Goal: Information Seeking & Learning: Understand process/instructions

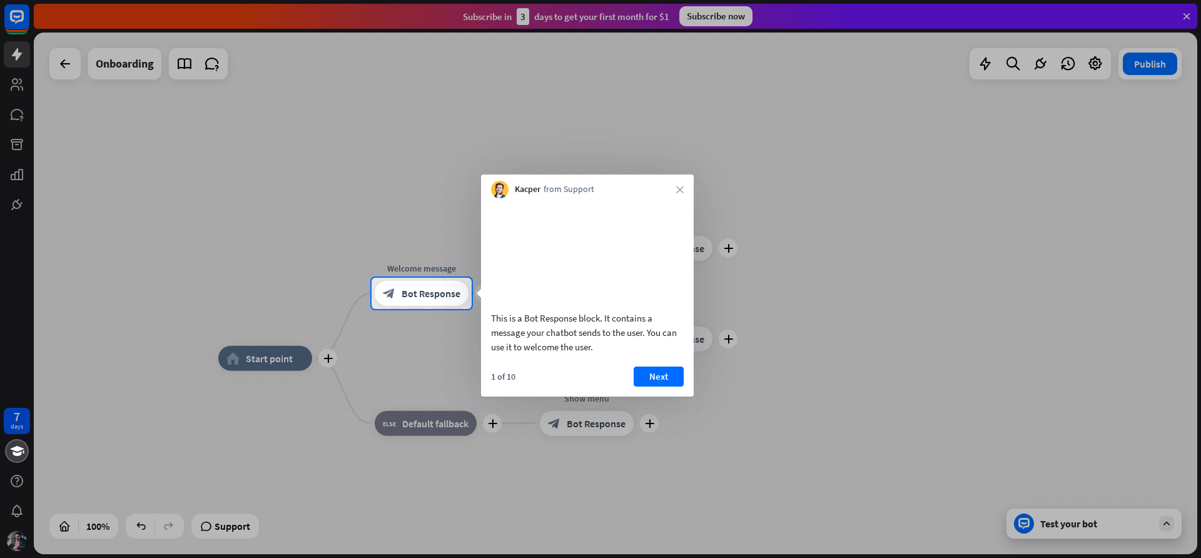
click at [677, 197] on div "Kacper from Support close" at bounding box center [587, 187] width 213 height 24
click at [677, 195] on div "Kacper from Support close" at bounding box center [587, 187] width 213 height 24
click at [679, 193] on div "Kacper from Support close" at bounding box center [587, 187] width 213 height 24
click at [672, 184] on div "Kacper from Support close" at bounding box center [587, 187] width 213 height 24
click at [656, 387] on button "Next" at bounding box center [659, 377] width 50 height 20
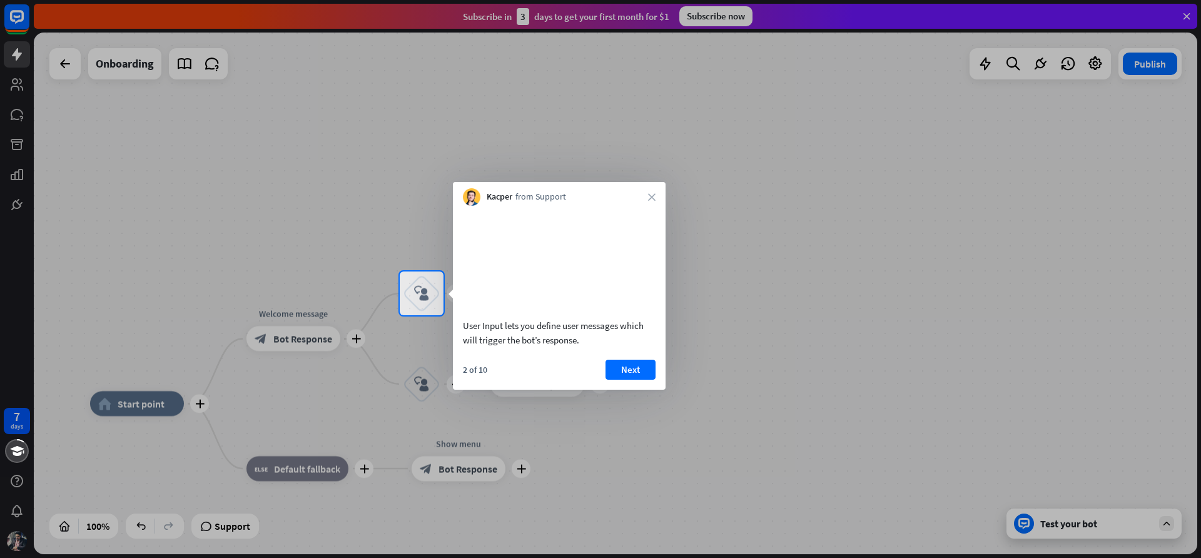
click at [636, 380] on button "Next" at bounding box center [631, 370] width 50 height 20
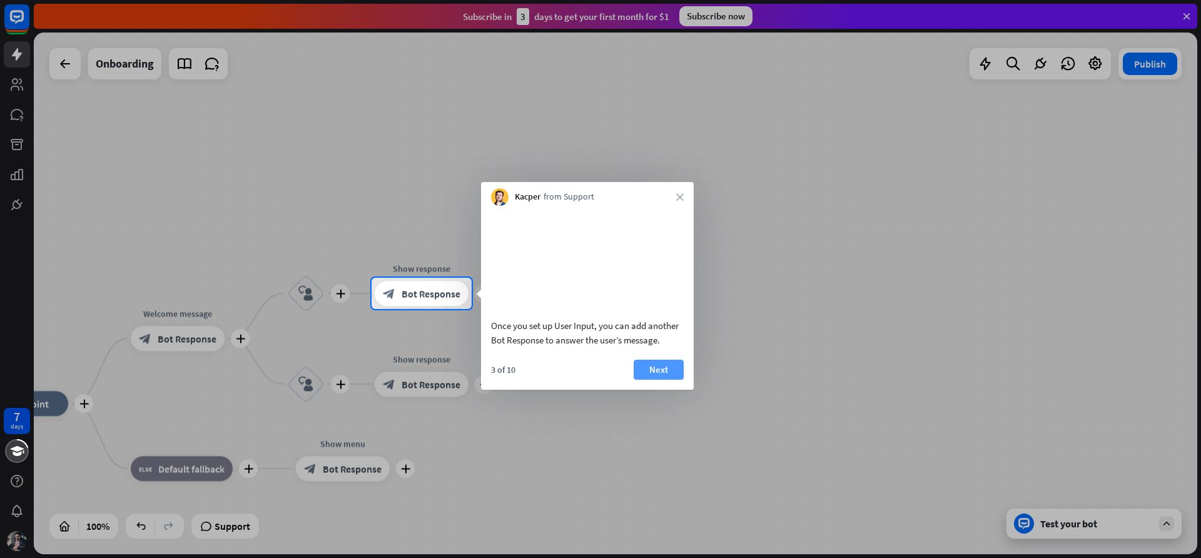
drag, startPoint x: 0, startPoint y: 0, endPoint x: 662, endPoint y: 395, distance: 770.6
click at [662, 380] on button "Next" at bounding box center [659, 370] width 50 height 20
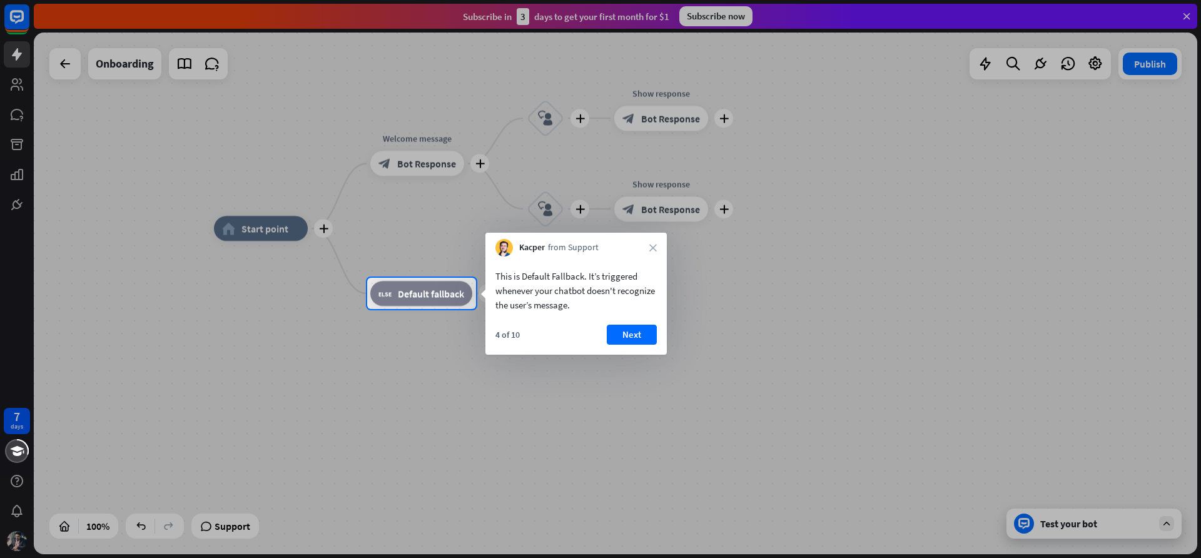
click at [636, 328] on button "Next" at bounding box center [632, 335] width 50 height 20
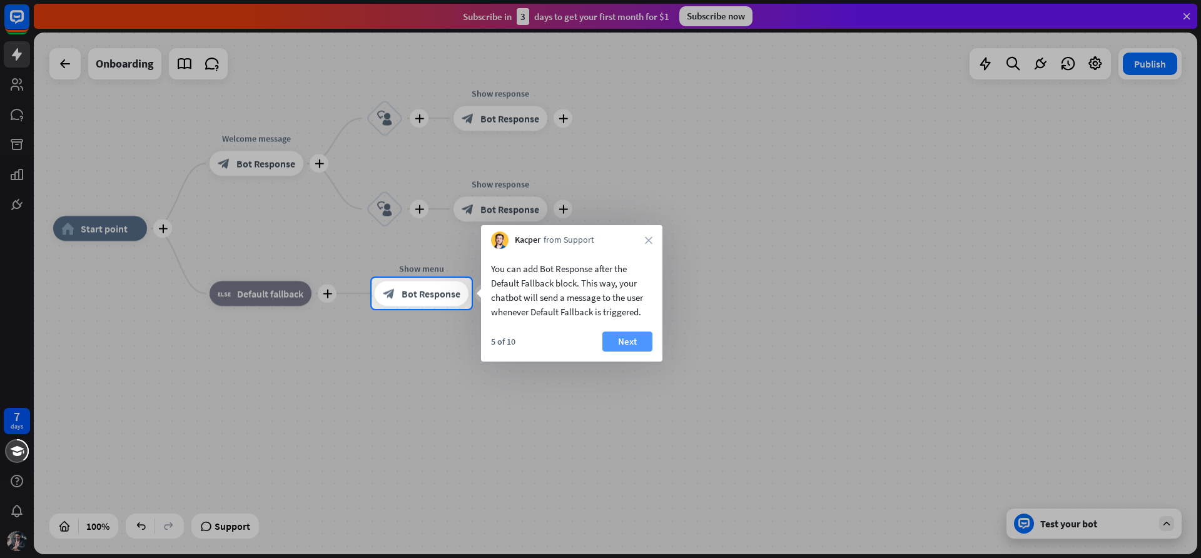
drag, startPoint x: 662, startPoint y: 395, endPoint x: 632, endPoint y: 347, distance: 56.4
click at [632, 347] on button "Next" at bounding box center [627, 342] width 50 height 20
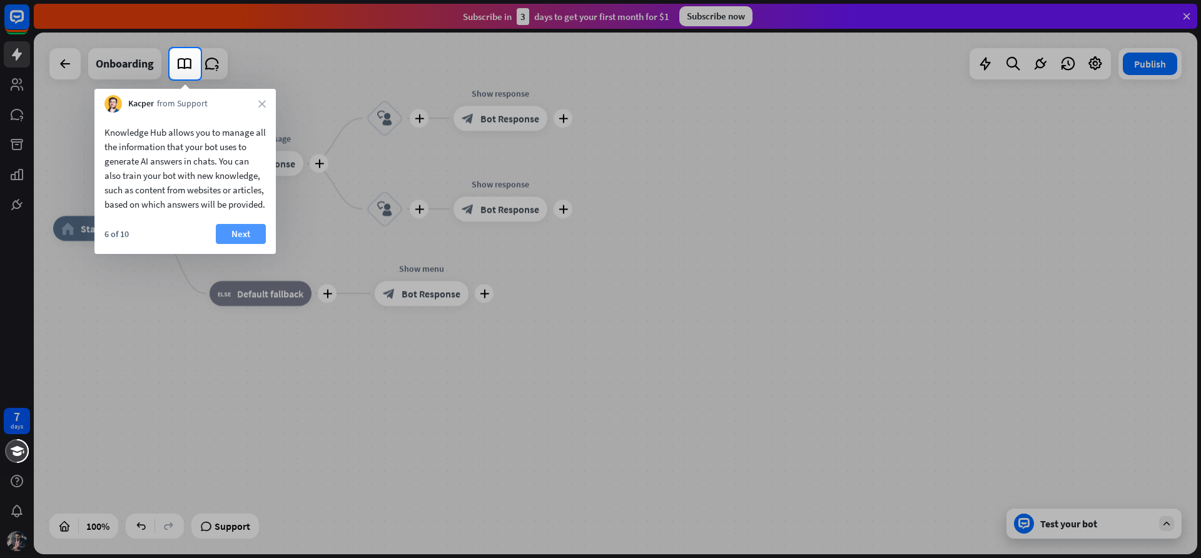
drag, startPoint x: 632, startPoint y: 347, endPoint x: 234, endPoint y: 248, distance: 410.4
click at [234, 244] on button "Next" at bounding box center [241, 234] width 50 height 20
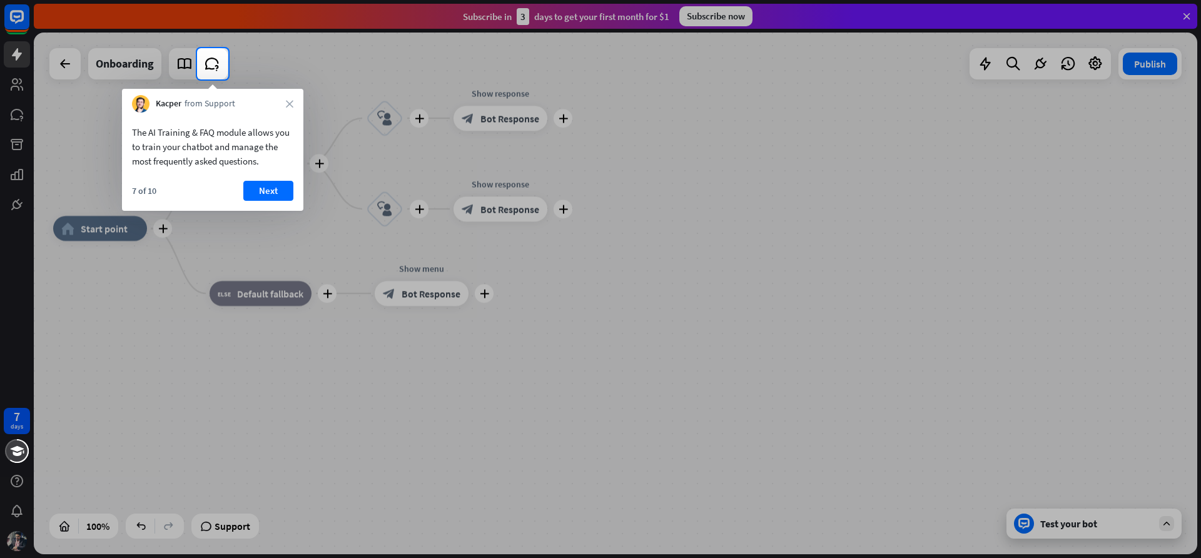
drag, startPoint x: 234, startPoint y: 248, endPoint x: 272, endPoint y: 162, distance: 94.4
click at [272, 162] on div "The AI Training & FAQ module allows you to train your chatbot and manage the mo…" at bounding box center [212, 146] width 161 height 43
drag, startPoint x: 272, startPoint y: 162, endPoint x: 290, endPoint y: 102, distance: 62.7
click at [290, 102] on div "Kacper from Support close" at bounding box center [212, 101] width 181 height 24
drag, startPoint x: 290, startPoint y: 102, endPoint x: 273, endPoint y: 187, distance: 86.7
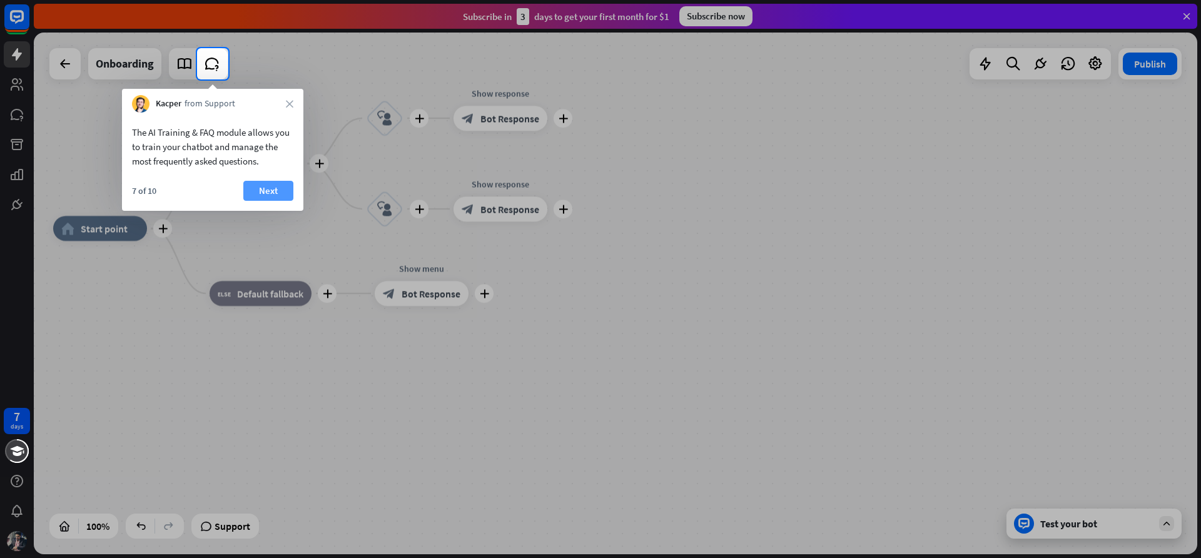
click at [273, 187] on button "Next" at bounding box center [268, 191] width 50 height 20
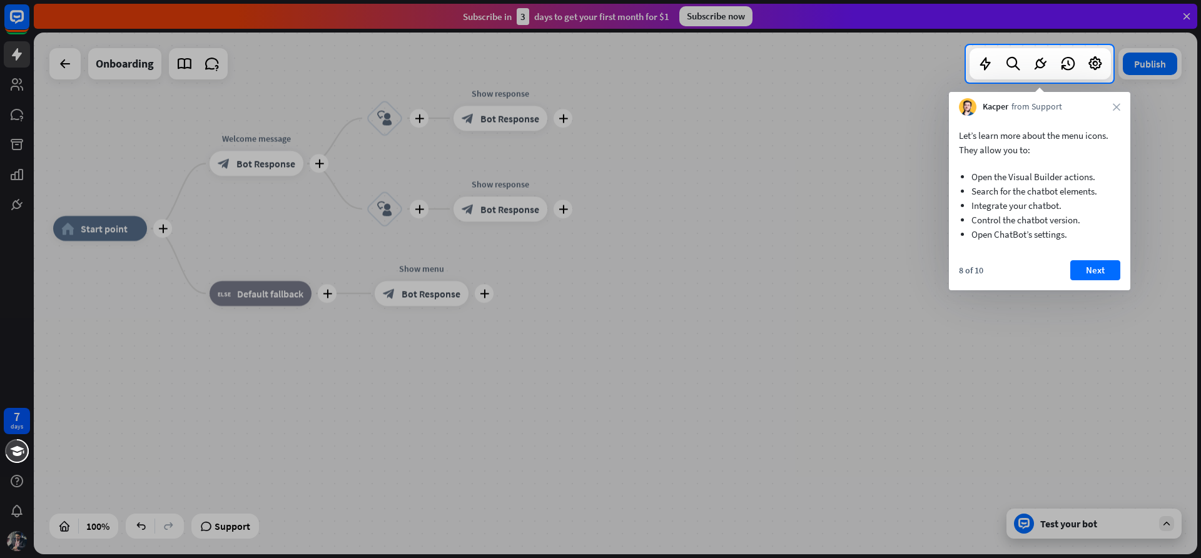
click at [1092, 272] on button "Next" at bounding box center [1095, 270] width 50 height 20
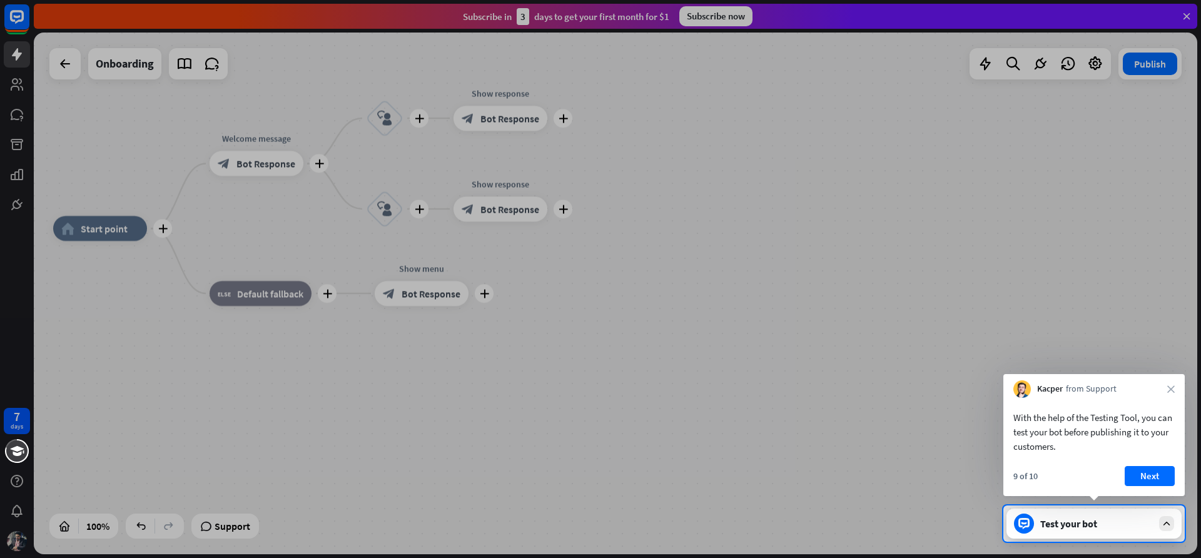
click at [1162, 467] on button "Next" at bounding box center [1150, 476] width 50 height 20
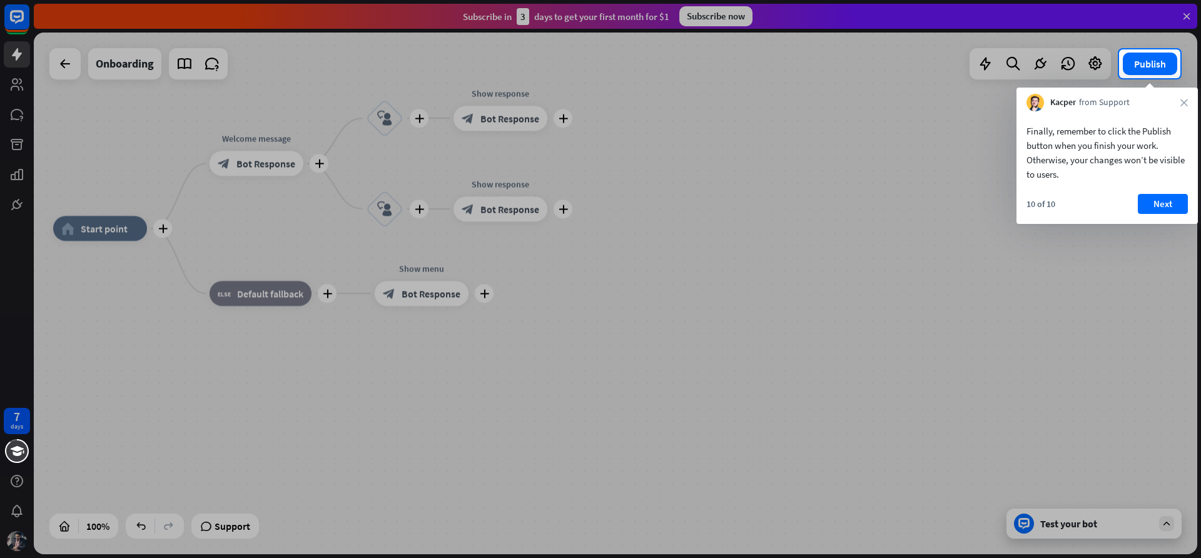
drag, startPoint x: 273, startPoint y: 187, endPoint x: 1162, endPoint y: 215, distance: 888.8
click at [1162, 215] on div "10 of 10 Next" at bounding box center [1107, 209] width 181 height 30
drag, startPoint x: 1162, startPoint y: 215, endPoint x: 1165, endPoint y: 197, distance: 18.5
click at [1165, 197] on button "Next" at bounding box center [1163, 204] width 50 height 20
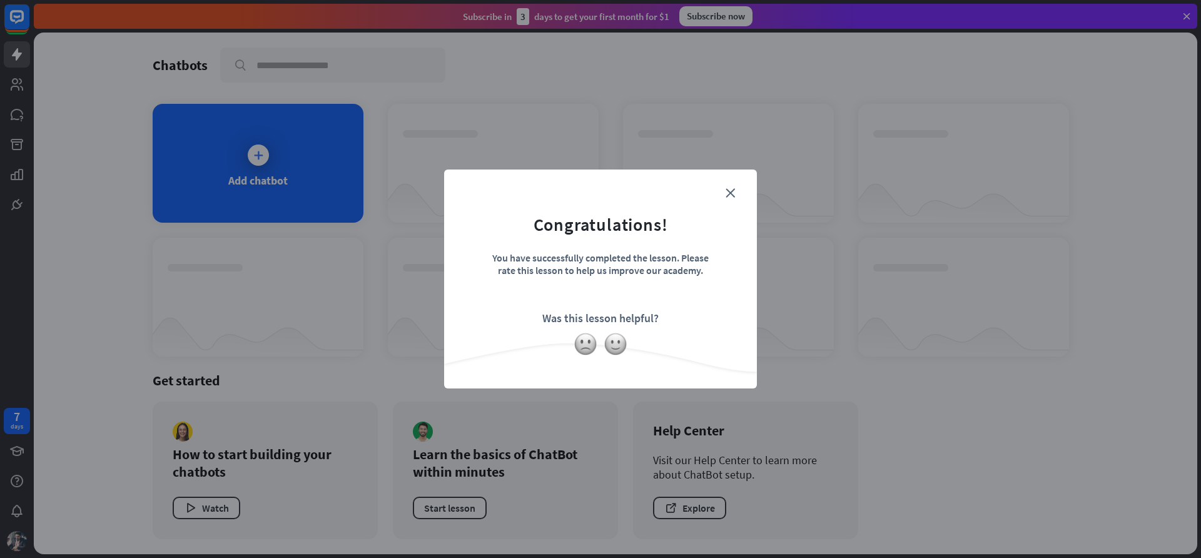
click at [729, 195] on icon "close" at bounding box center [730, 192] width 9 height 9
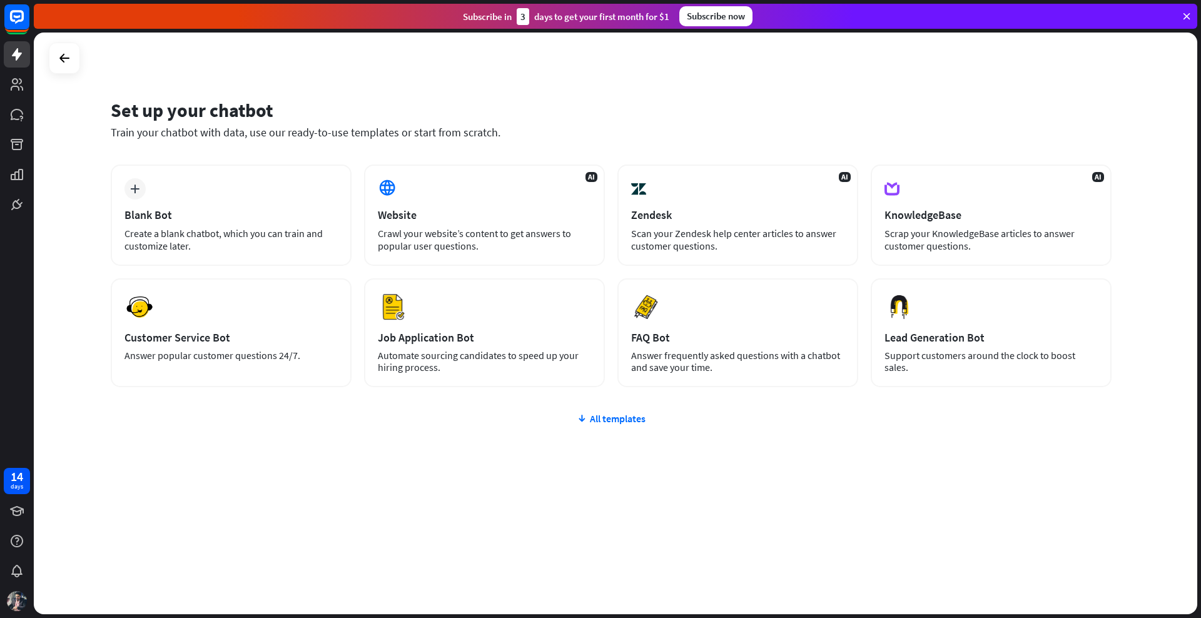
click at [960, 234] on div "Scrap your KnowledgeBase articles to answer customer questions." at bounding box center [991, 239] width 213 height 25
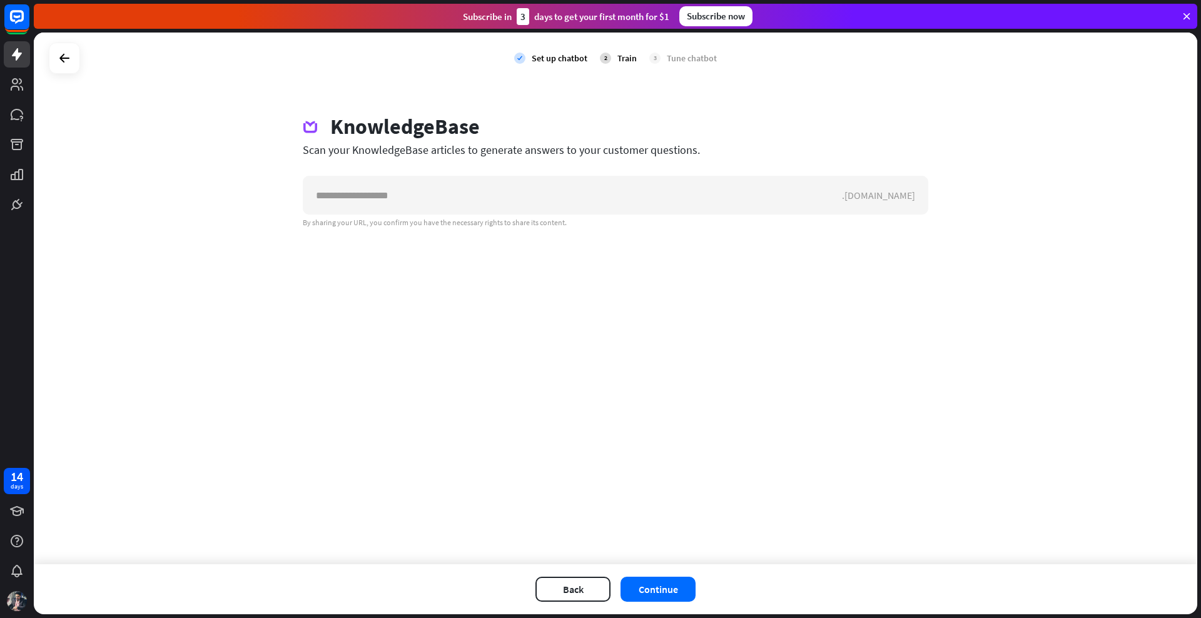
click at [69, 61] on icon at bounding box center [64, 58] width 15 height 15
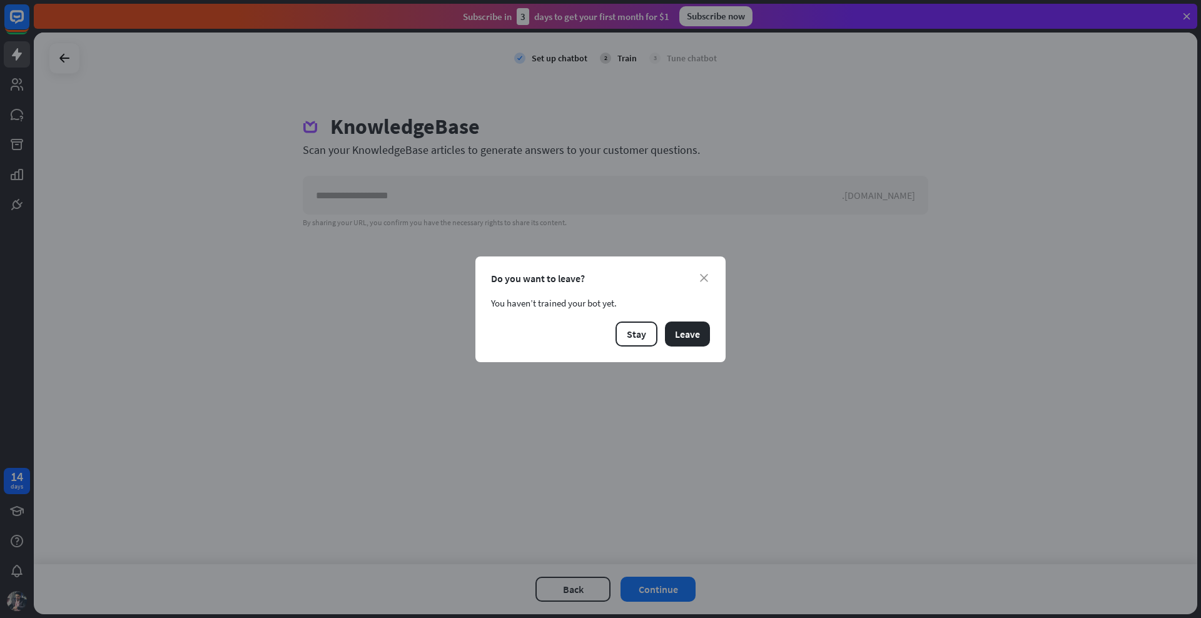
click at [701, 338] on button "Leave" at bounding box center [687, 334] width 45 height 25
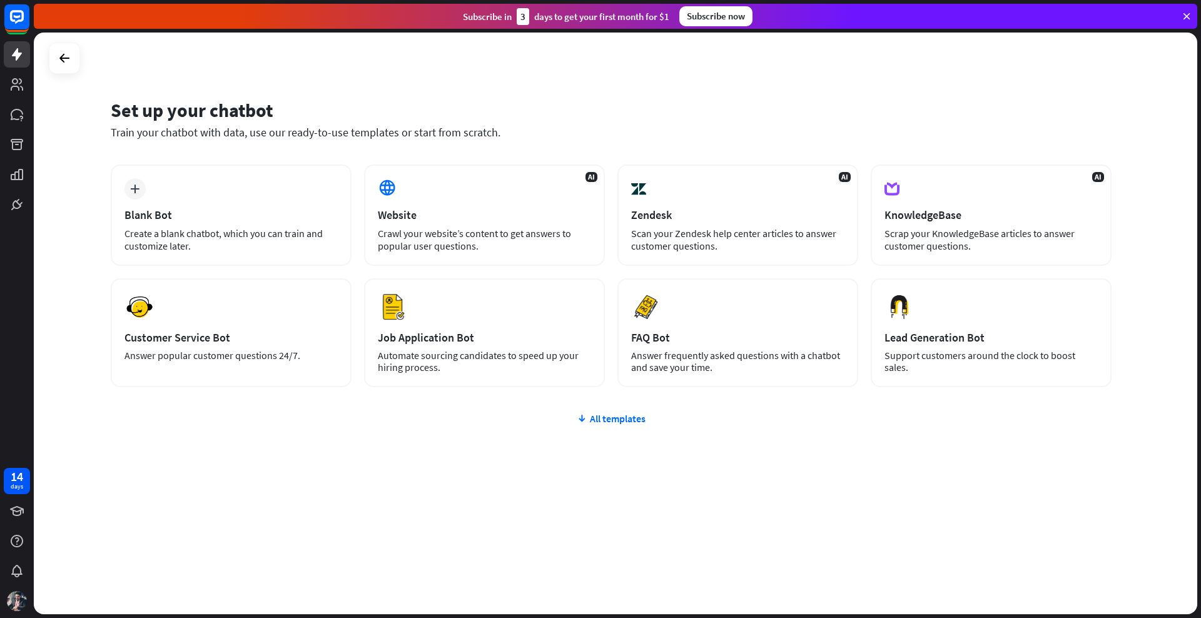
click at [16, 601] on img at bounding box center [17, 601] width 20 height 20
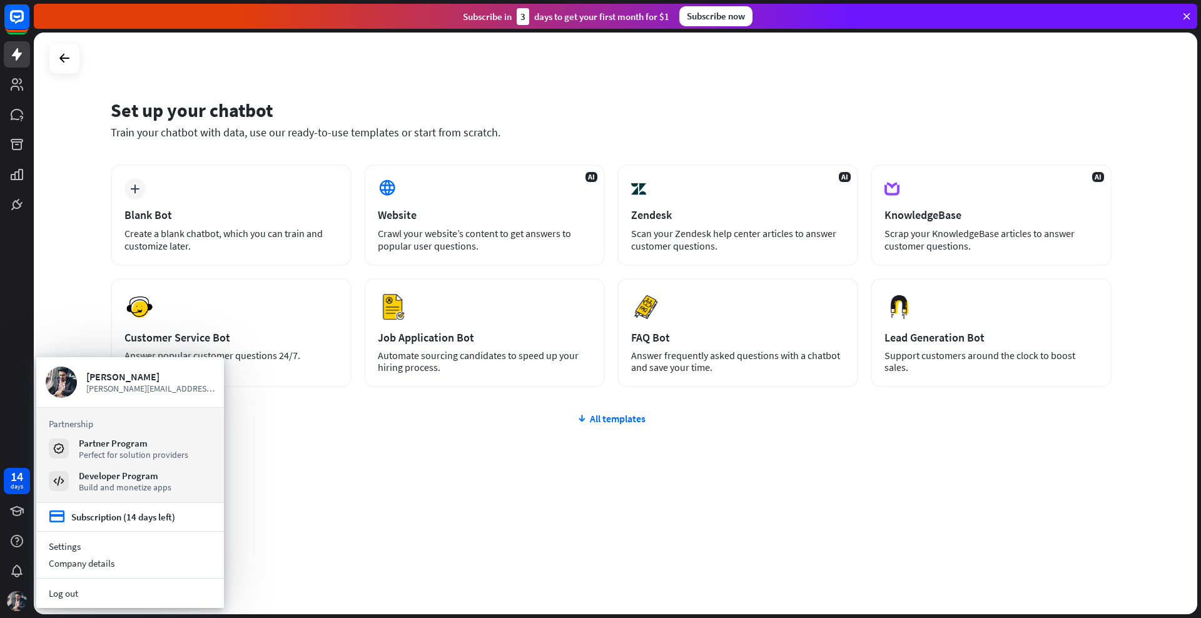
click at [143, 489] on div "Build and monetize apps" at bounding box center [125, 487] width 93 height 11
